Goal: Information Seeking & Learning: Learn about a topic

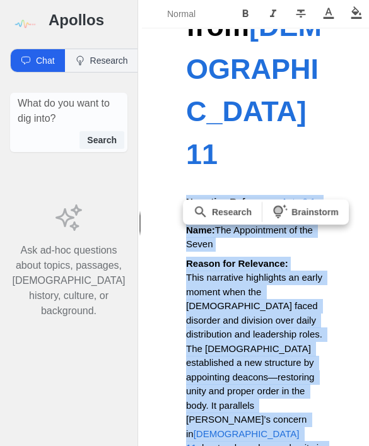
scroll to position [566, 0]
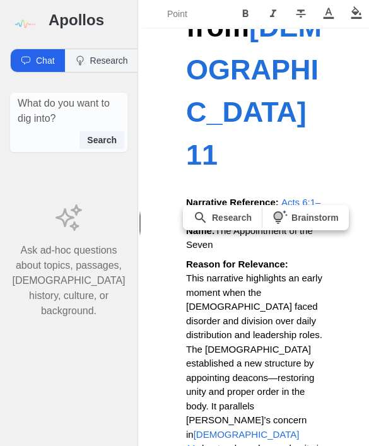
scroll to position [4, 0]
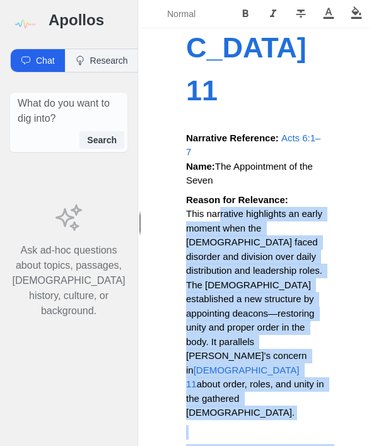
scroll to position [570, 0]
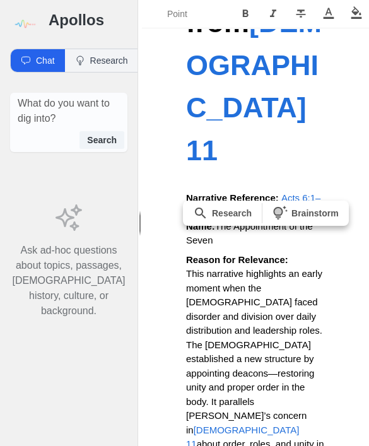
copy div "The Purpose of Order in the [DEMOGRAPHIC_DATA] [PERSON_NAME]’s instructions in …"
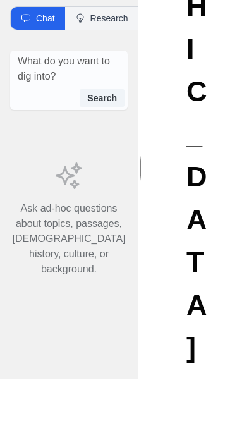
scroll to position [42, 0]
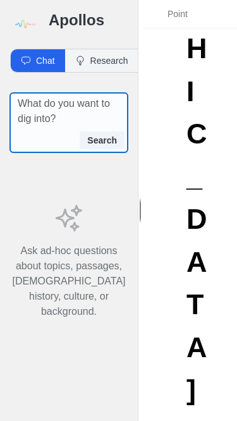
click at [89, 96] on textarea at bounding box center [73, 111] width 110 height 30
click at [72, 96] on textarea at bounding box center [73, 111] width 110 height 30
paste textarea "📖 TEXT IN FOCUS: [DEMOGRAPHIC_DATA] 11:2-3 Focus Phrase: Vs. 1 - Might be a sar…"
type textarea "📖 TEXT IN FOCUS: [DEMOGRAPHIC_DATA] 11:2-3 Focus Phrase: Vs. 1 - Might be a sar…"
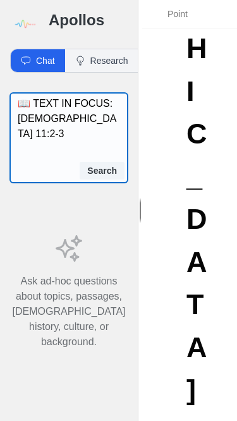
scroll to position [697, 0]
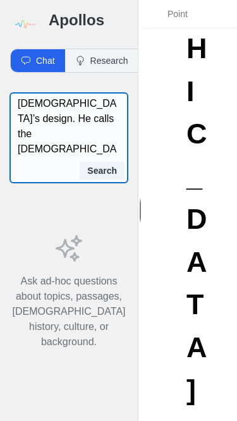
click at [99, 104] on textarea "📖 TEXT IN FOCUS: [DEMOGRAPHIC_DATA] 11:2-3 Focus Phrase: Vs. 1 - Might be a sar…" at bounding box center [73, 126] width 110 height 61
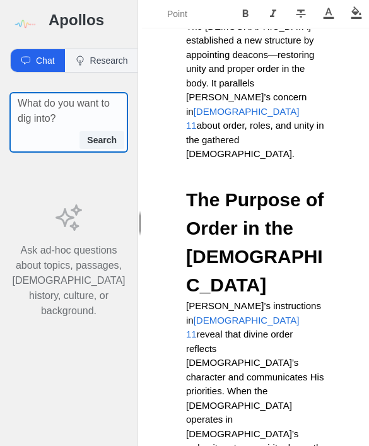
scroll to position [910, 0]
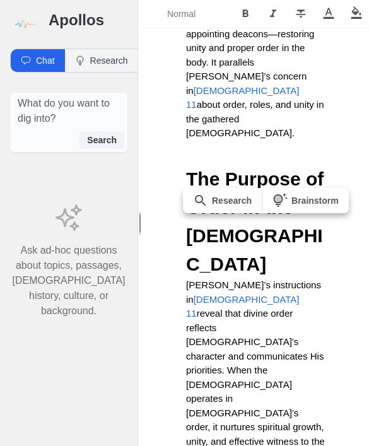
copy span "[PERSON_NAME] addresses head coverings as a cultural symbol of spiritual author…"
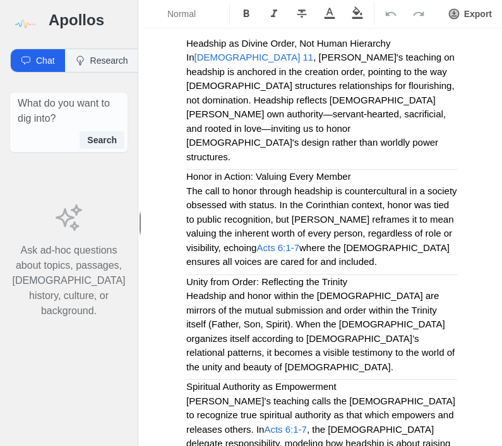
scroll to position [984, 0]
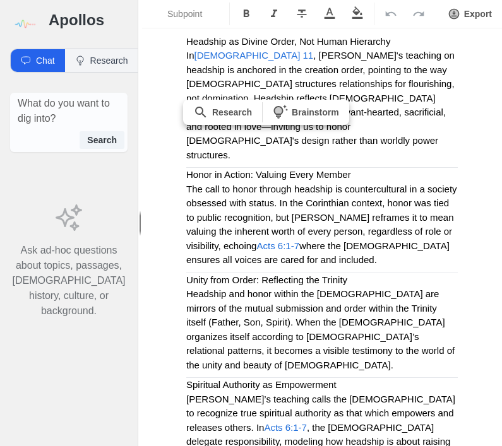
click at [245, 9] on icon "Format Bold" at bounding box center [246, 14] width 13 height 13
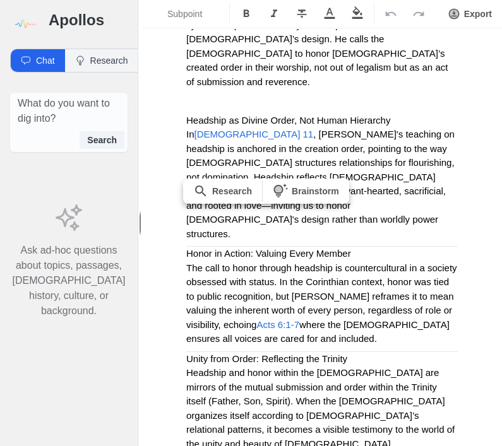
scroll to position [898, 0]
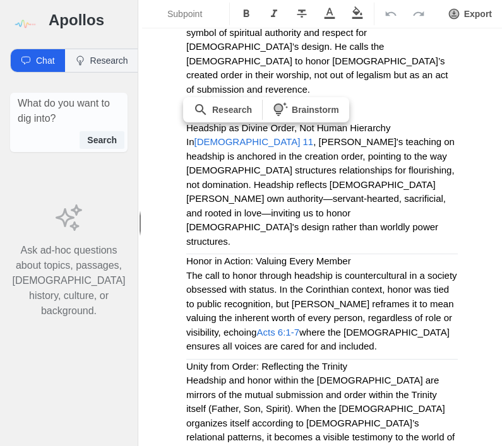
click at [248, 12] on icon "Format Bold" at bounding box center [247, 13] width 6 height 8
click at [369, 129] on div "Is the [DEMOGRAPHIC_DATA] in Order or Out of Order? A Call to [DEMOGRAPHIC_DATA…" at bounding box center [322, 277] width 360 height 2230
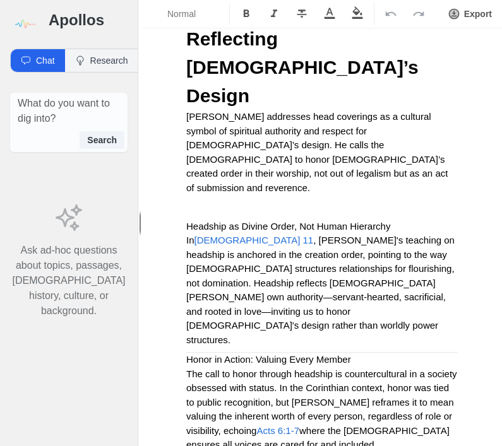
scroll to position [793, 0]
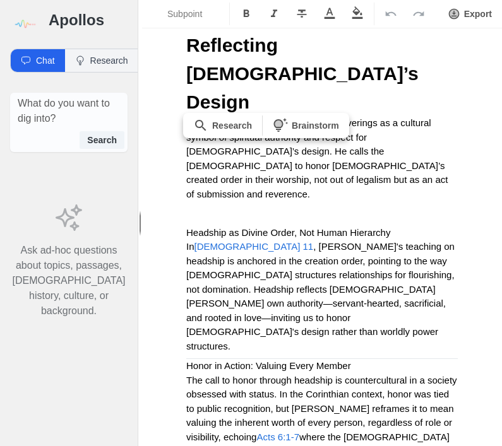
click at [248, 12] on icon "Format Bold" at bounding box center [247, 13] width 6 height 8
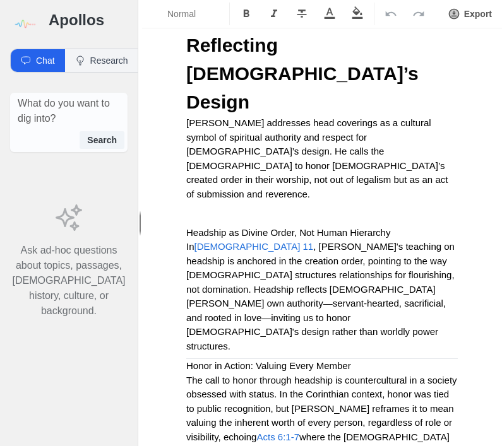
click at [369, 155] on div "Is the [DEMOGRAPHIC_DATA] in Order or Out of Order? A Call to [DEMOGRAPHIC_DATA…" at bounding box center [322, 382] width 360 height 2230
click at [201, 361] on span "Honor in Action: Valuing Every Member" at bounding box center [268, 366] width 165 height 11
click at [202, 361] on span "Honor in Action: Valuing Every Member" at bounding box center [268, 366] width 165 height 11
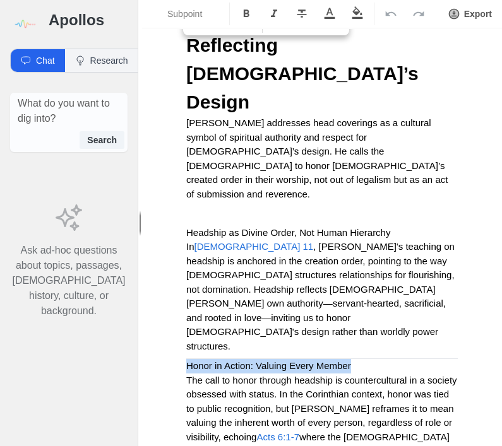
click at [250, 11] on icon "Format Bold" at bounding box center [246, 14] width 13 height 13
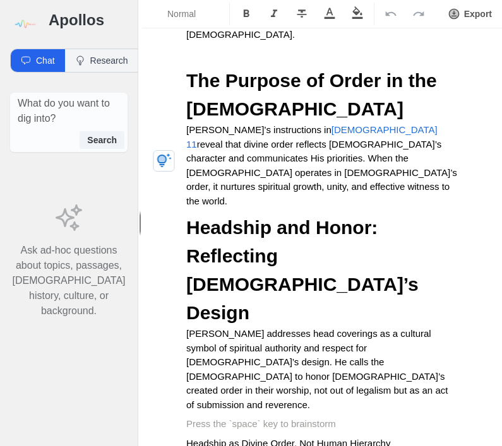
scroll to position [614, 0]
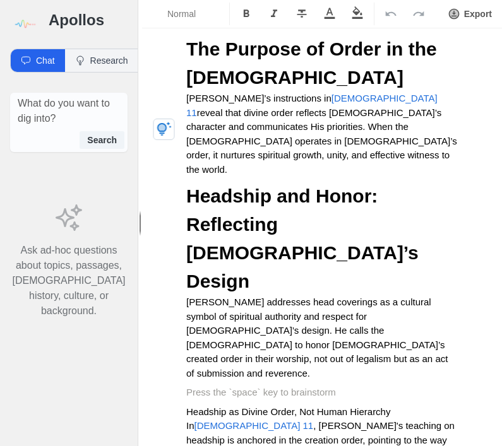
click at [187, 297] on span "[PERSON_NAME] addresses head coverings as a cultural symbol of spiritual author…" at bounding box center [318, 338] width 265 height 82
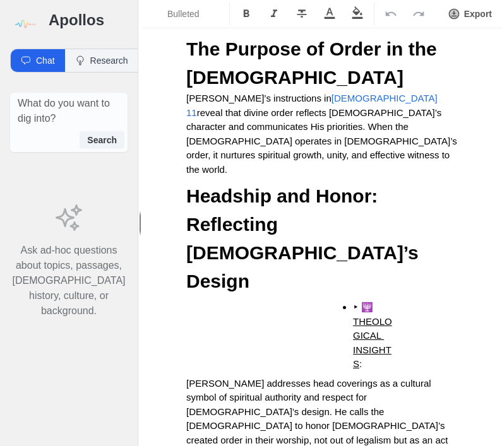
click at [352, 301] on ul "‣ 🕎 THEOLOGICAL INSIGHTS :" at bounding box center [363, 336] width 110 height 71
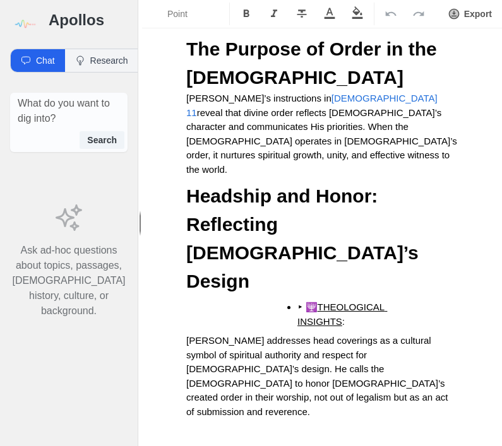
click at [293, 301] on ul "‣ 🕎 THEOLOGICAL INSIGHTS :" at bounding box center [345, 315] width 186 height 28
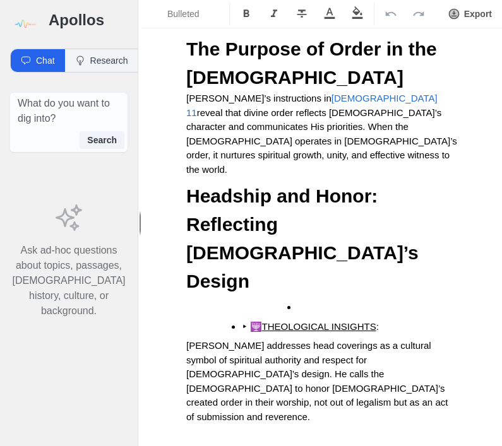
click at [337, 301] on li at bounding box center [357, 308] width 120 height 15
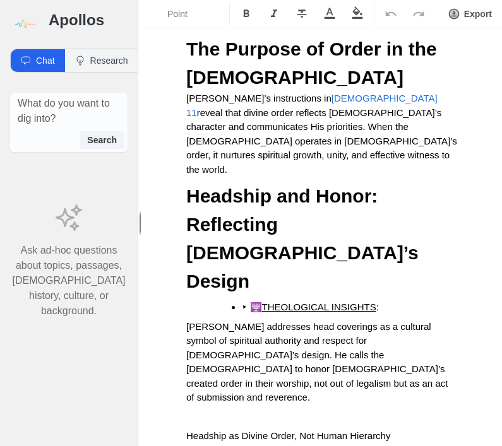
click at [237, 301] on ul "‣ 🕎 THEOLOGICAL INSIGHTS :" at bounding box center [326, 308] width 261 height 15
click at [369, 321] on span "[PERSON_NAME] addresses head coverings as a cultural symbol of spiritual author…" at bounding box center [318, 362] width 265 height 82
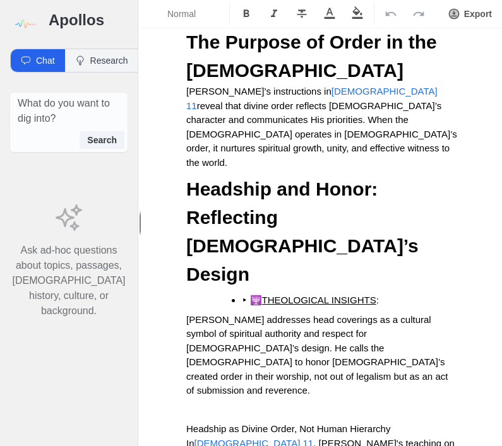
scroll to position [619, 0]
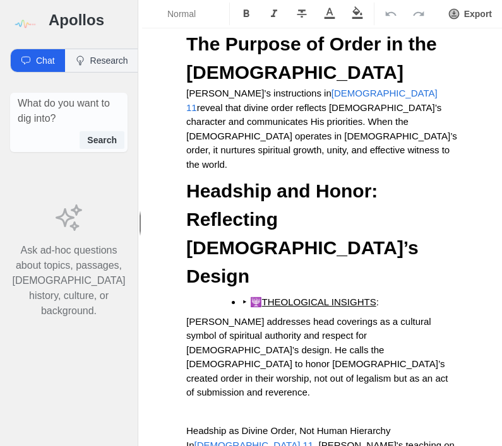
click at [248, 297] on span at bounding box center [249, 302] width 3 height 11
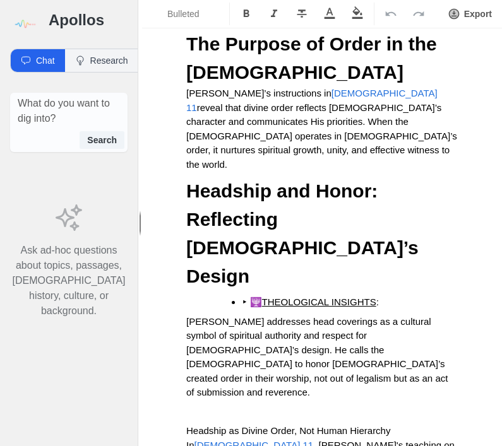
click at [369, 297] on span "THEOLOGICAL INSIGHTS" at bounding box center [319, 302] width 114 height 11
copy li "‣ 🕎 THEOLOGICAL INSIGHTS :"
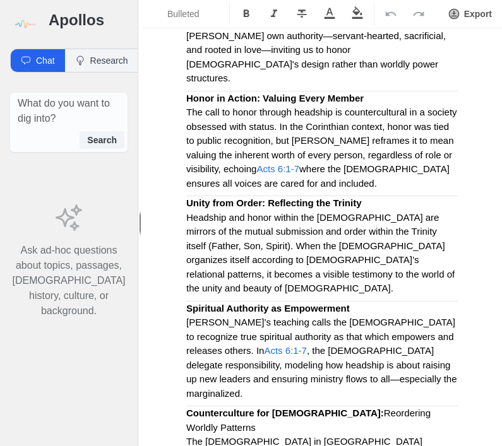
scroll to position [1082, 0]
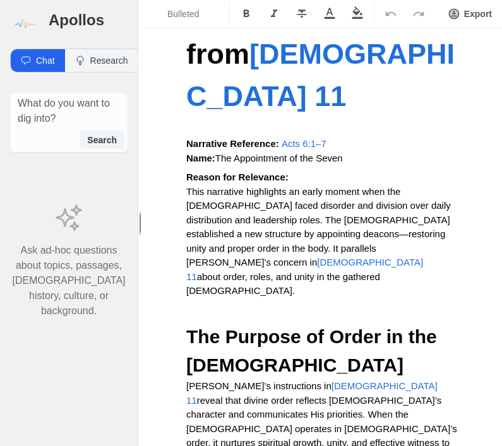
scroll to position [323, 0]
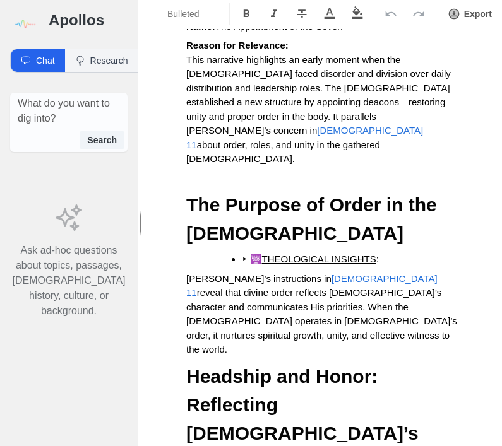
scroll to position [452, 0]
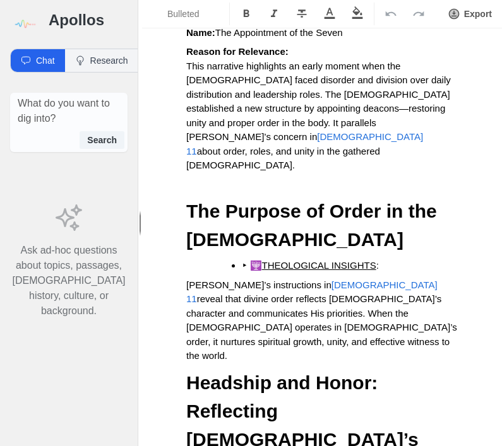
click at [369, 278] on p "[PERSON_NAME]’s instructions in [DEMOGRAPHIC_DATA] 11 reveal that divine order …" at bounding box center [322, 320] width 272 height 85
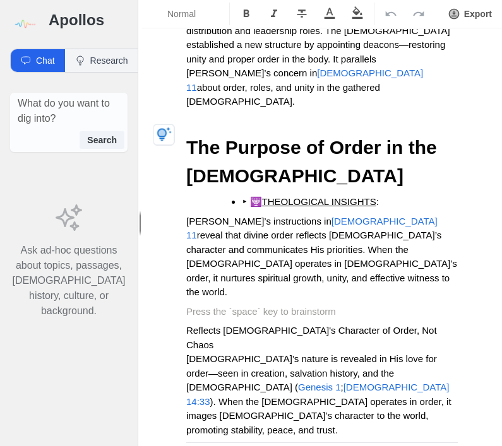
scroll to position [517, 0]
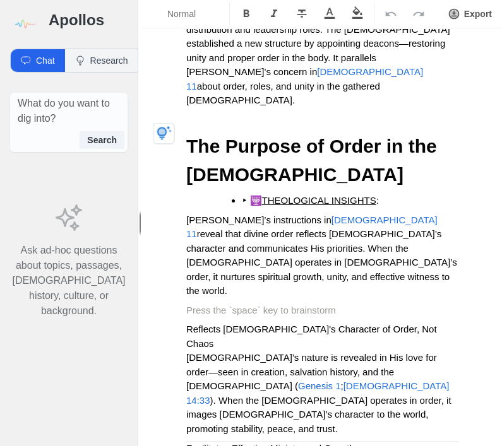
click at [369, 304] on p at bounding box center [322, 311] width 272 height 15
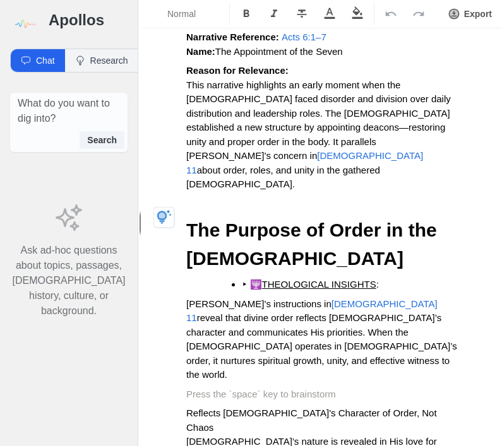
scroll to position [434, 0]
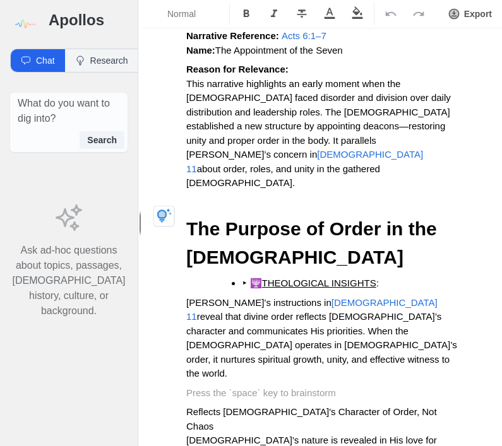
click at [369, 386] on p at bounding box center [322, 393] width 272 height 15
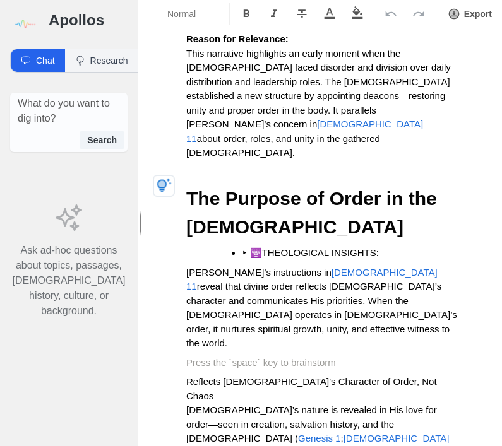
scroll to position [488, 0]
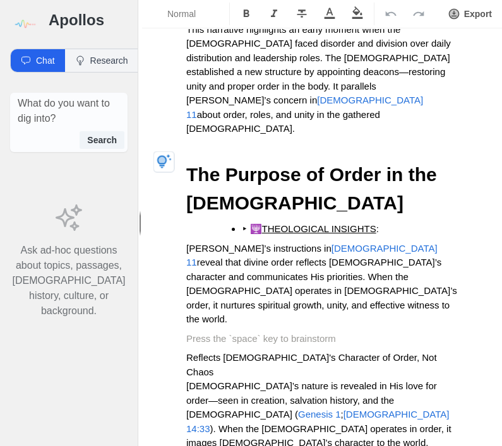
click at [369, 332] on p at bounding box center [322, 339] width 272 height 15
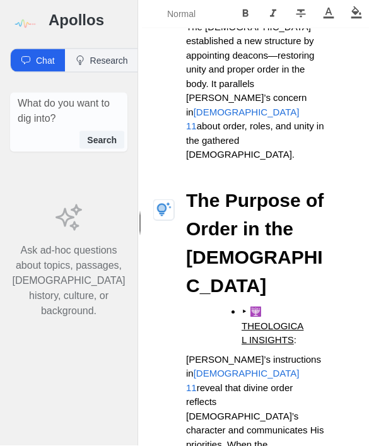
scroll to position [894, 0]
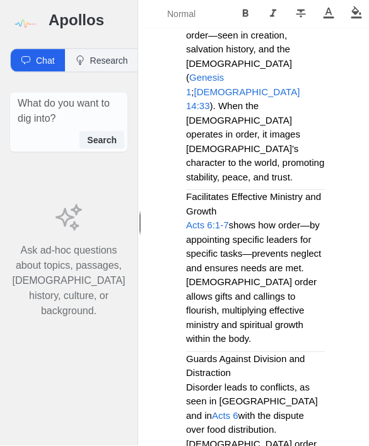
scroll to position [1485, 0]
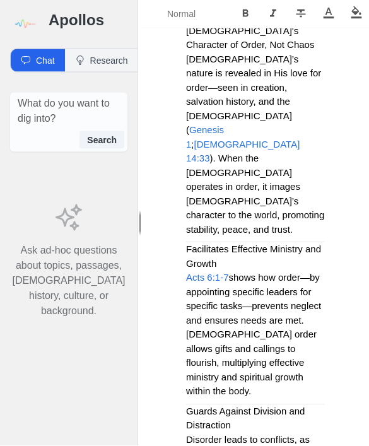
scroll to position [1396, 0]
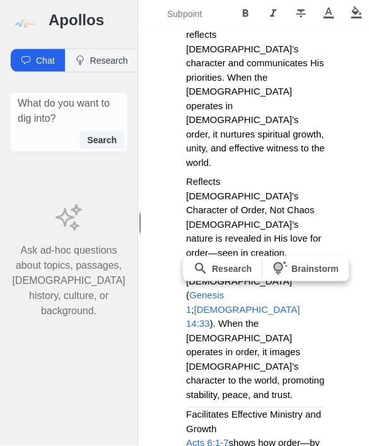
scroll to position [1257, 0]
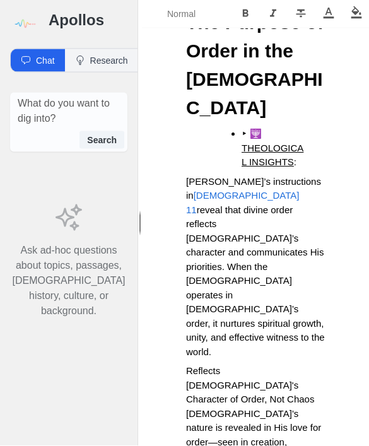
scroll to position [1062, 0]
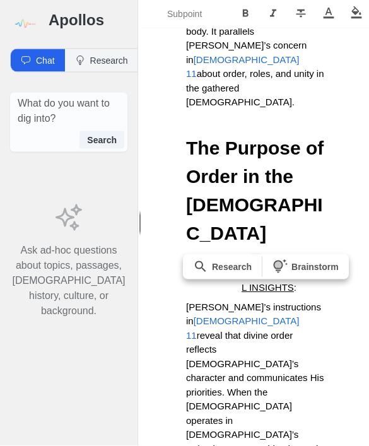
scroll to position [930, 0]
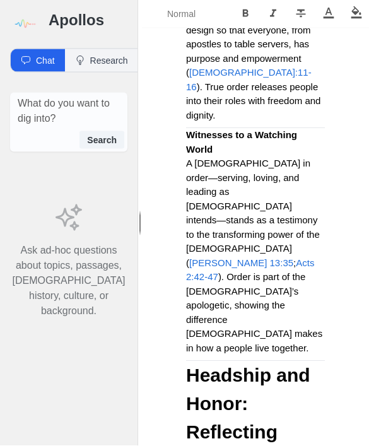
scroll to position [2092, 0]
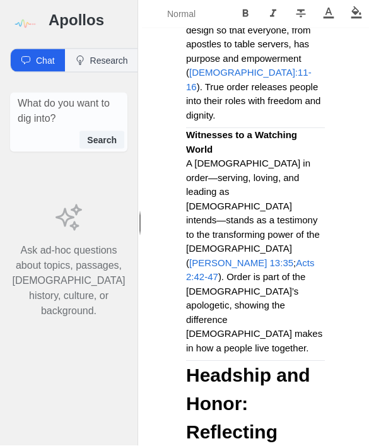
click at [110, 49] on button "Research" at bounding box center [101, 60] width 73 height 23
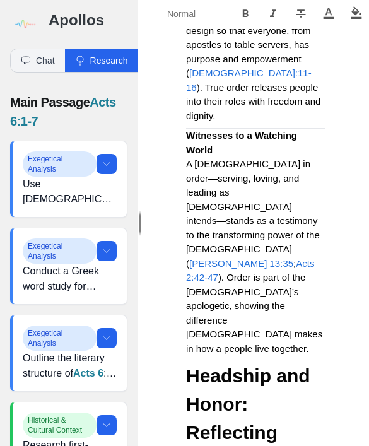
scroll to position [0, 0]
click at [21, 27] on img at bounding box center [24, 24] width 28 height 28
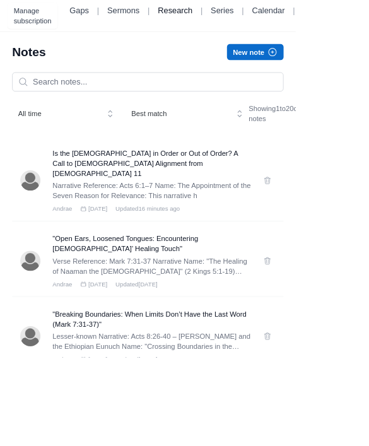
click at [223, 12] on link "Research" at bounding box center [218, 13] width 43 height 11
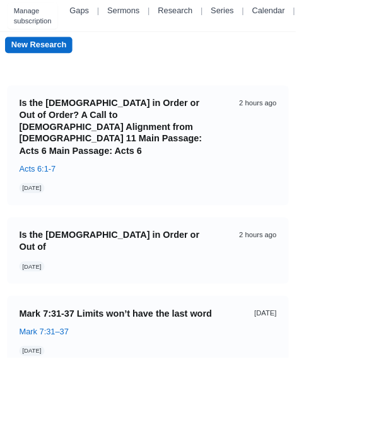
click at [33, 54] on link "New Research" at bounding box center [48, 56] width 84 height 20
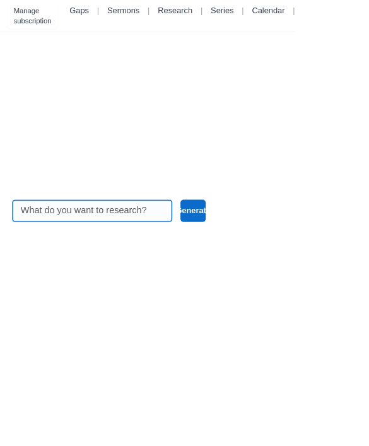
click at [114, 277] on input at bounding box center [115, 263] width 179 height 27
type input "[DEMOGRAPHIC_DATA] 11"
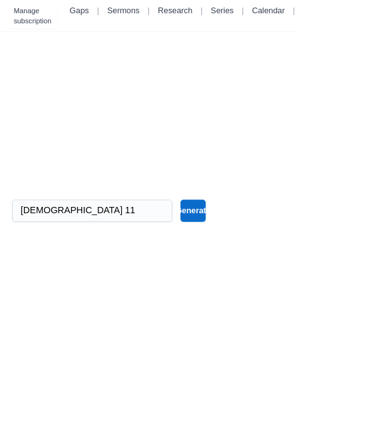
click at [236, 277] on button "Generate" at bounding box center [241, 263] width 32 height 28
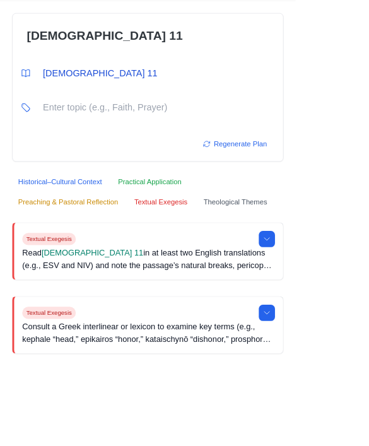
scroll to position [39, 0]
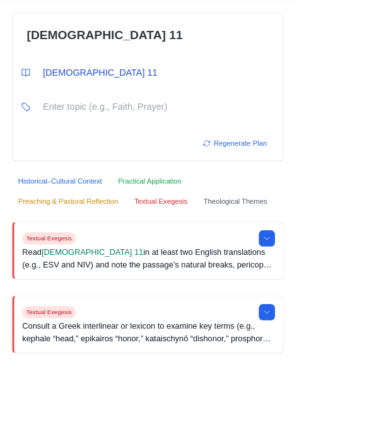
click at [332, 308] on button at bounding box center [333, 298] width 20 height 20
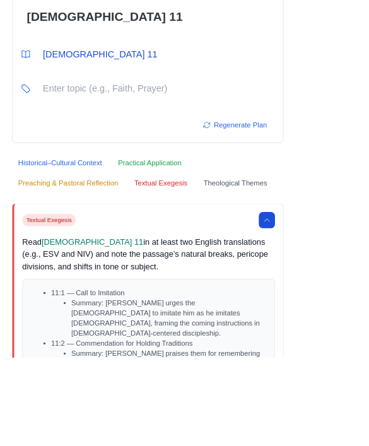
scroll to position [61, 0]
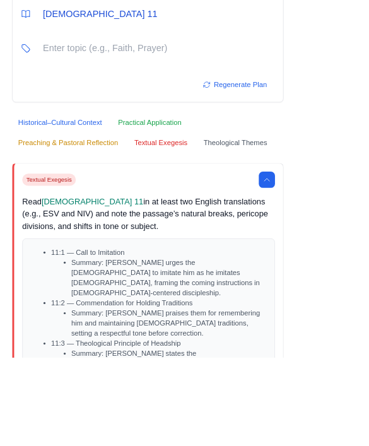
scroll to position [117, 0]
